Goal: Task Accomplishment & Management: Manage account settings

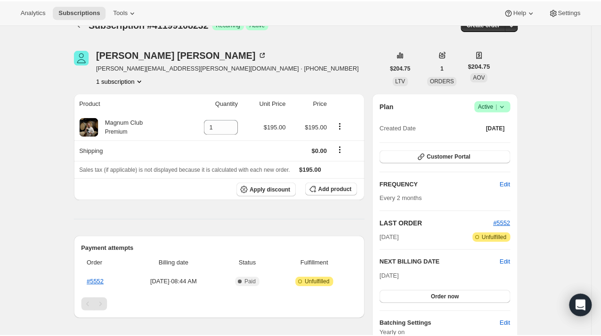
scroll to position [16, 0]
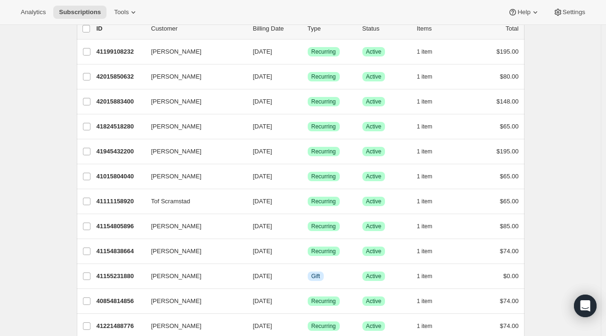
scroll to position [64, 0]
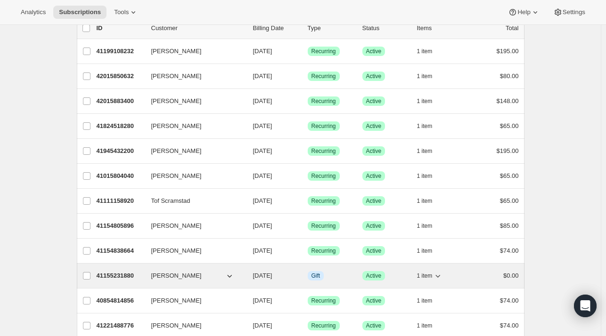
click at [121, 273] on p "41155231880" at bounding box center [120, 275] width 47 height 9
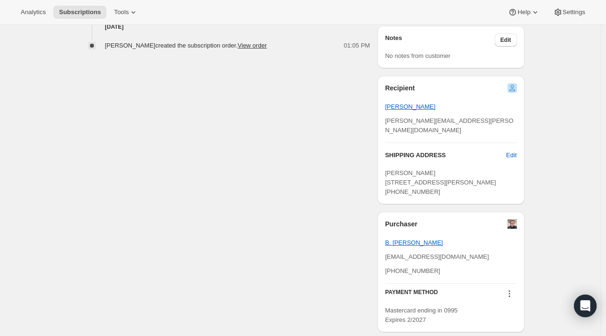
scroll to position [383, 0]
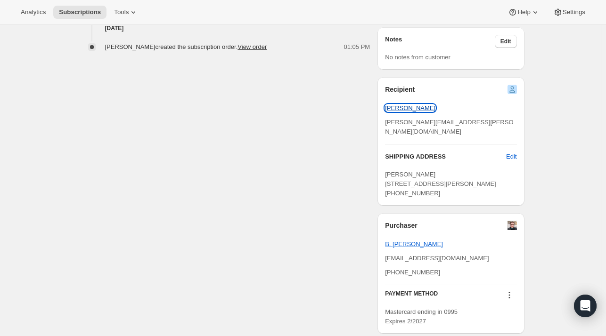
click at [411, 108] on span "Nicholas Thickett" at bounding box center [410, 108] width 50 height 7
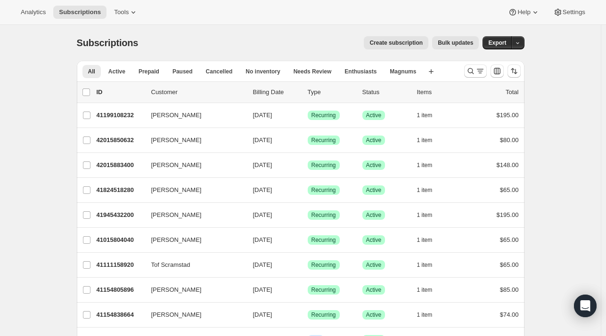
click at [102, 90] on p "ID" at bounding box center [120, 92] width 47 height 9
click at [523, 66] on div at bounding box center [492, 71] width 64 height 19
click at [518, 67] on icon "Sort the results" at bounding box center [513, 70] width 9 height 9
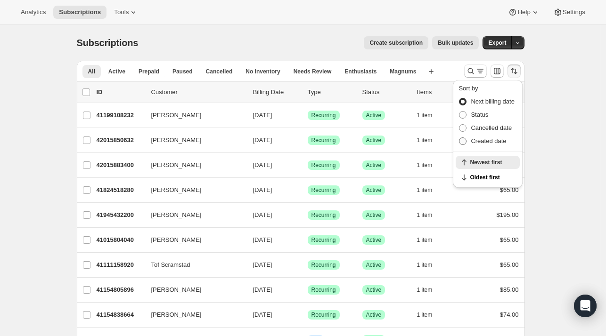
click at [481, 140] on span "Created date" at bounding box center [488, 141] width 35 height 7
click at [459, 138] on input "Created date" at bounding box center [459, 138] width 0 height 0
radio input "true"
click at [557, 151] on div "Subscriptions. This page is ready Subscriptions Create subscription Bulk update…" at bounding box center [300, 302] width 601 height 555
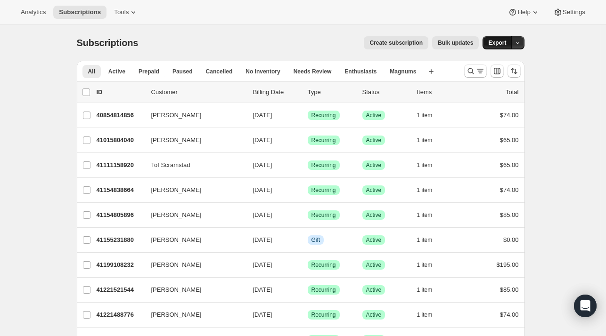
click at [503, 47] on button "Export" at bounding box center [496, 42] width 29 height 13
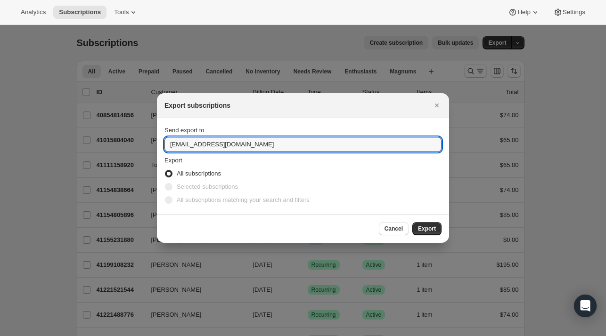
drag, startPoint x: 179, startPoint y: 146, endPoint x: 147, endPoint y: 141, distance: 32.8
type input "[EMAIL_ADDRESS][DOMAIN_NAME]"
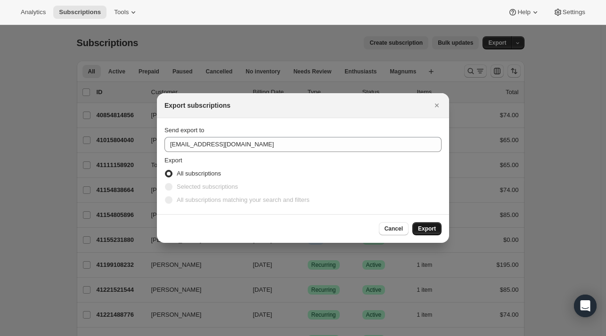
click at [426, 232] on button "Export" at bounding box center [426, 228] width 29 height 13
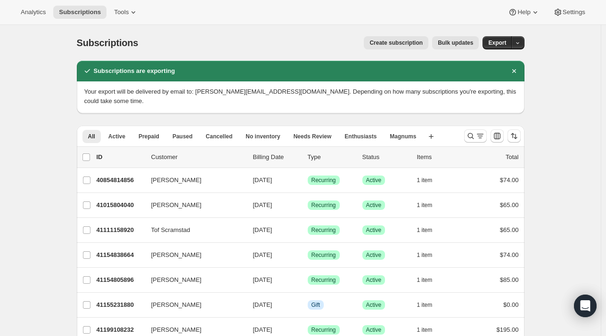
click at [501, 49] on div "Subscriptions. This page is ready Subscriptions Create subscription Bulk update…" at bounding box center [301, 43] width 448 height 36
click at [499, 46] on span "Export" at bounding box center [497, 43] width 18 height 8
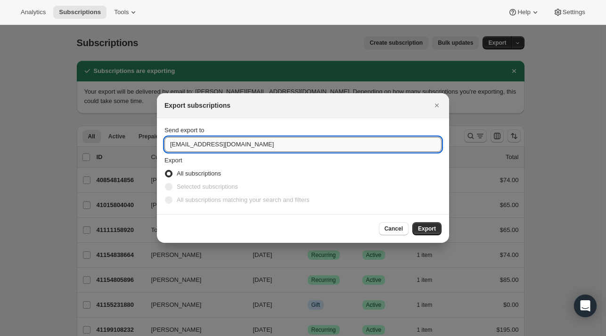
click at [180, 144] on input "[EMAIL_ADDRESS][DOMAIN_NAME]" at bounding box center [302, 144] width 277 height 15
type input "[EMAIL_ADDRESS][DOMAIN_NAME]"
click at [415, 226] on button "Export" at bounding box center [426, 228] width 29 height 13
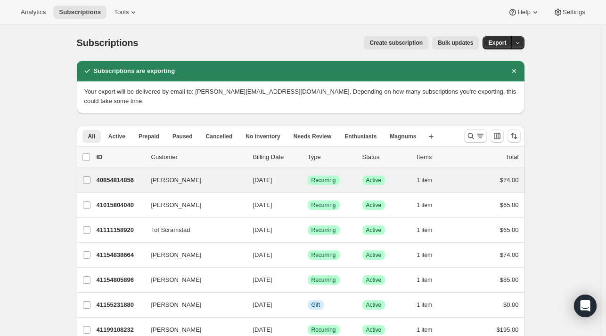
click at [87, 177] on input "[PERSON_NAME]" at bounding box center [87, 181] width 8 height 8
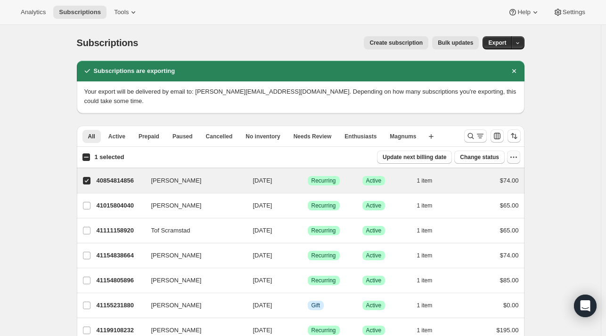
click at [516, 153] on icon "button" at bounding box center [513, 157] width 9 height 9
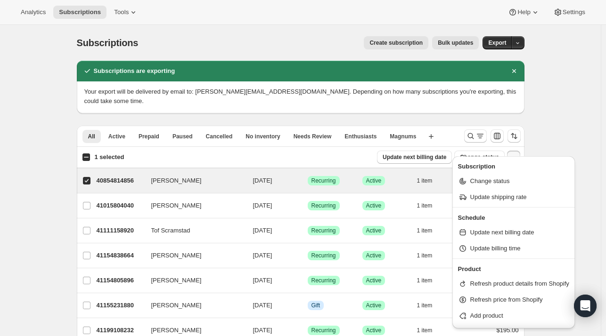
click at [560, 98] on div "Subscriptions. This page is ready Subscriptions Create subscription Bulk update…" at bounding box center [300, 335] width 601 height 620
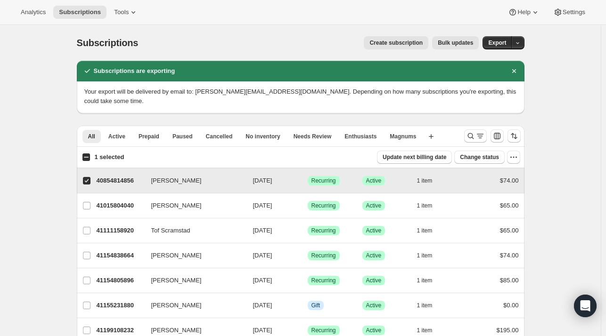
click at [90, 177] on input "[PERSON_NAME]" at bounding box center [87, 181] width 8 height 8
checkbox input "false"
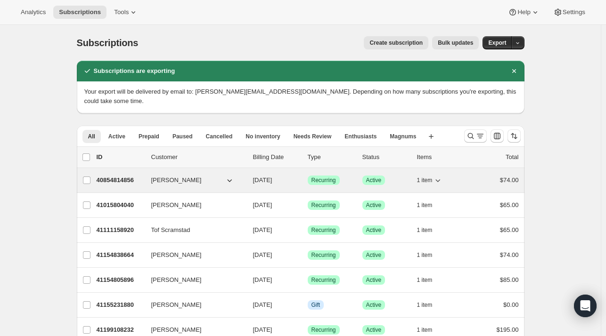
click at [105, 176] on p "40854814856" at bounding box center [120, 180] width 47 height 9
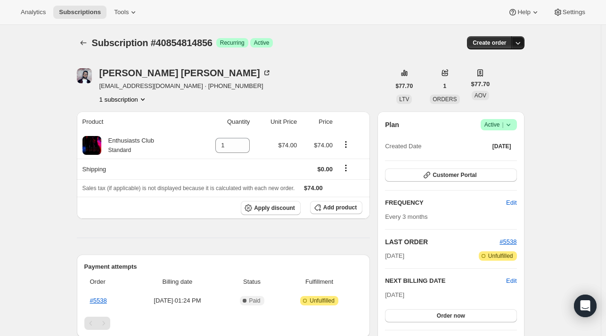
click at [517, 42] on icon "button" at bounding box center [517, 42] width 9 height 9
click at [344, 145] on icon "Product actions" at bounding box center [345, 144] width 9 height 9
click at [349, 147] on icon "Product actions" at bounding box center [345, 144] width 9 height 9
click at [138, 97] on button "1 subscription" at bounding box center [123, 99] width 48 height 9
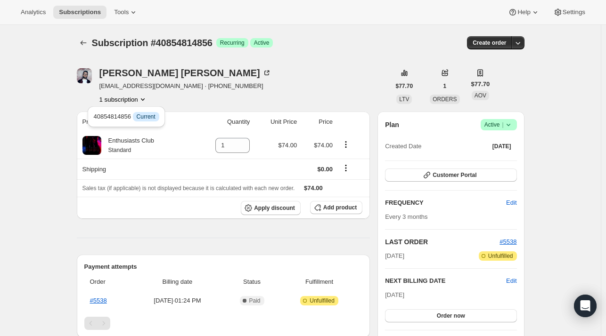
click at [133, 100] on button "1 subscription" at bounding box center [123, 99] width 48 height 9
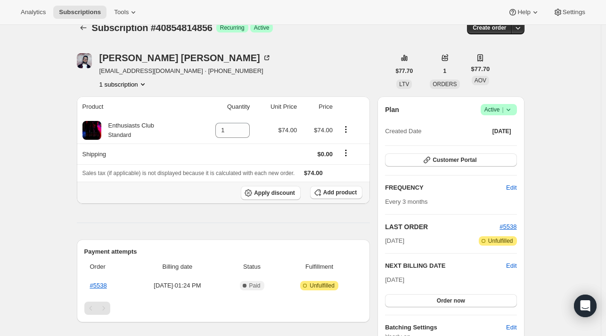
scroll to position [15, 0]
click at [512, 230] on span "#5538" at bounding box center [507, 227] width 17 height 7
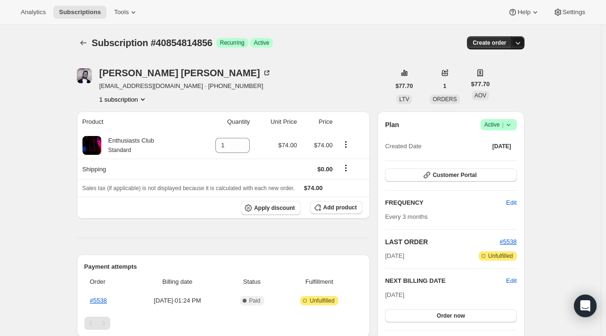
click at [521, 41] on icon "button" at bounding box center [517, 42] width 9 height 9
click at [511, 124] on icon at bounding box center [508, 124] width 9 height 9
click at [492, 161] on span "Cancel subscription" at bounding box center [501, 158] width 53 height 7
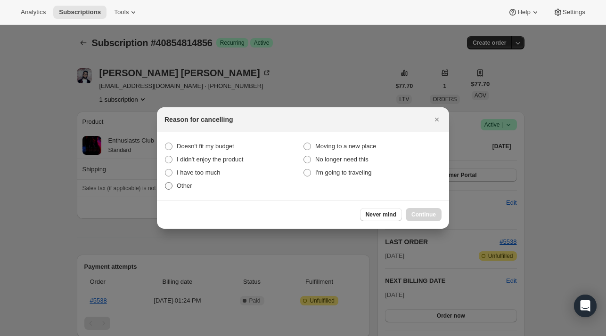
click at [179, 186] on span "Other" at bounding box center [185, 185] width 16 height 7
click at [165, 183] on input "Other" at bounding box center [165, 182] width 0 height 0
radio input "true"
click at [421, 218] on span "Continue" at bounding box center [423, 215] width 24 height 8
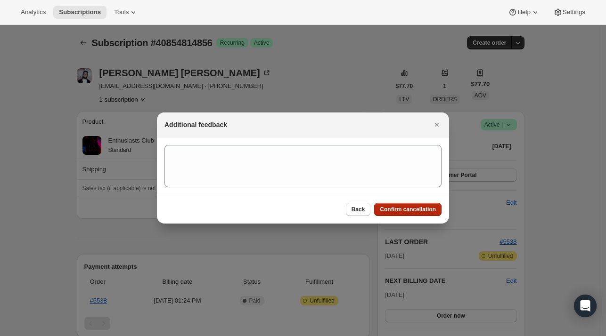
click at [423, 208] on span "Confirm cancellation" at bounding box center [408, 210] width 56 height 8
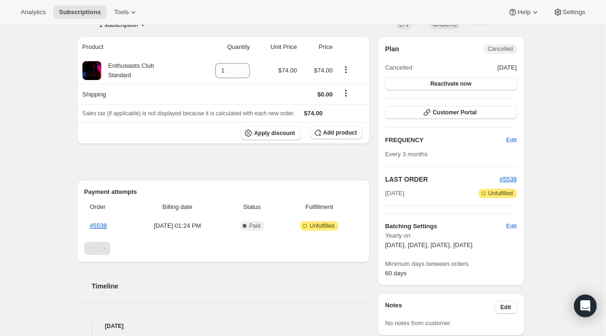
scroll to position [118, 0]
click at [102, 223] on link "#5538" at bounding box center [98, 226] width 17 height 7
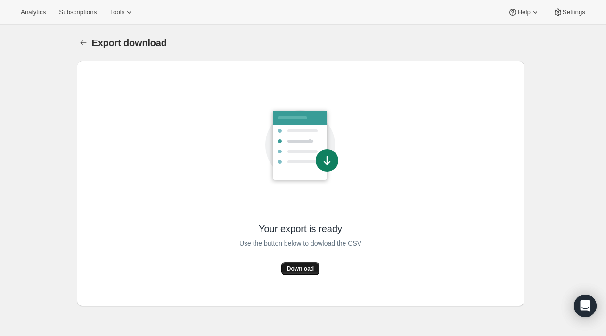
click at [305, 266] on span "Download" at bounding box center [300, 269] width 27 height 8
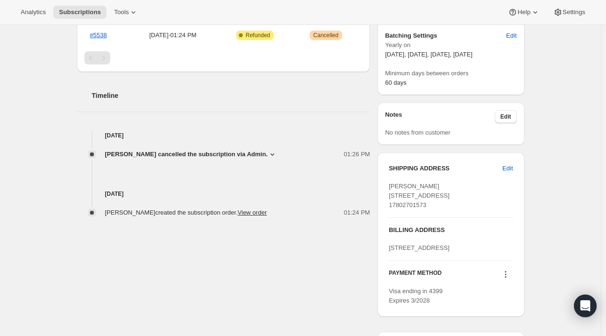
scroll to position [266, 0]
click at [210, 152] on span "[PERSON_NAME] cancelled the subscription via Admin." at bounding box center [186, 154] width 163 height 9
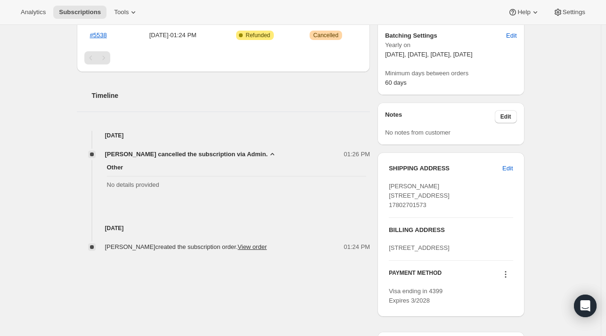
click at [210, 152] on span "[PERSON_NAME] cancelled the subscription via Admin." at bounding box center [186, 154] width 163 height 9
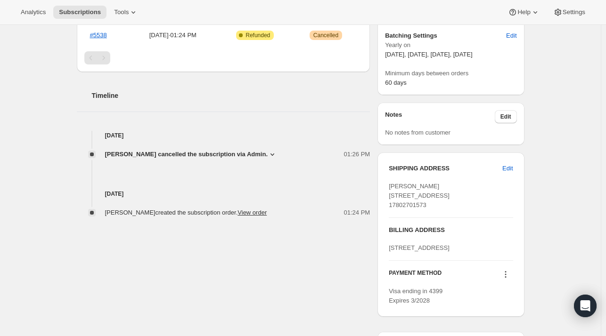
scroll to position [0, 0]
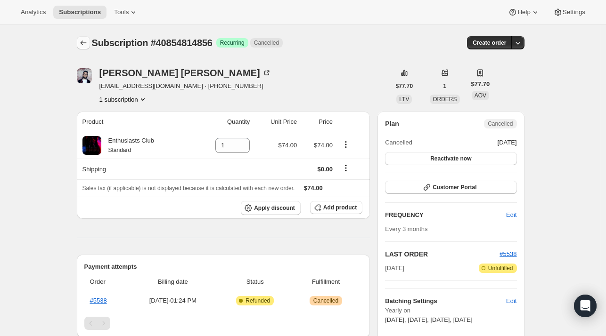
click at [86, 46] on icon "Subscriptions" at bounding box center [83, 42] width 9 height 9
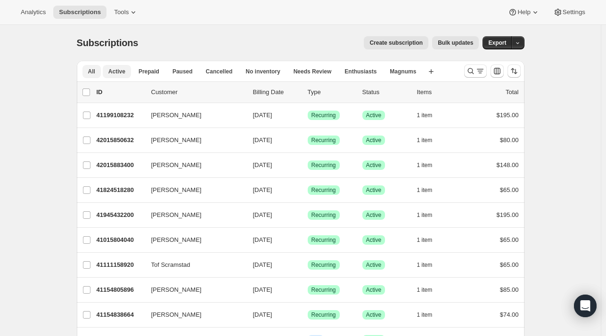
click at [121, 71] on span "Active" at bounding box center [116, 72] width 17 height 8
